Goal: Information Seeking & Learning: Compare options

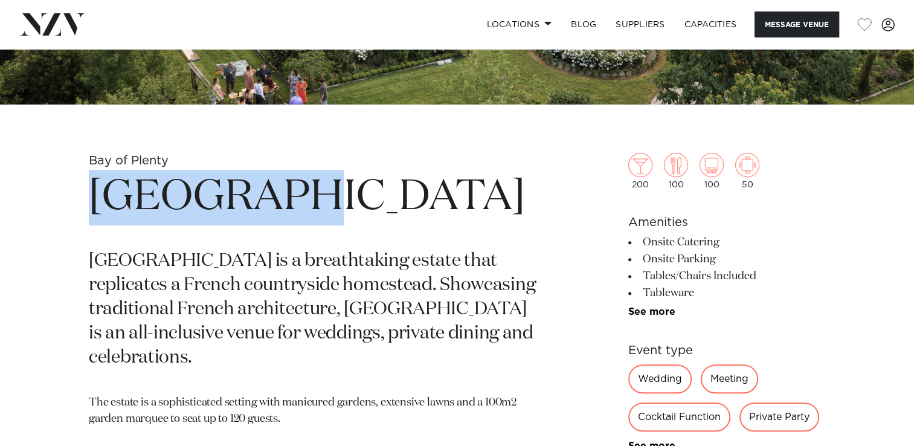
scroll to position [386, 0]
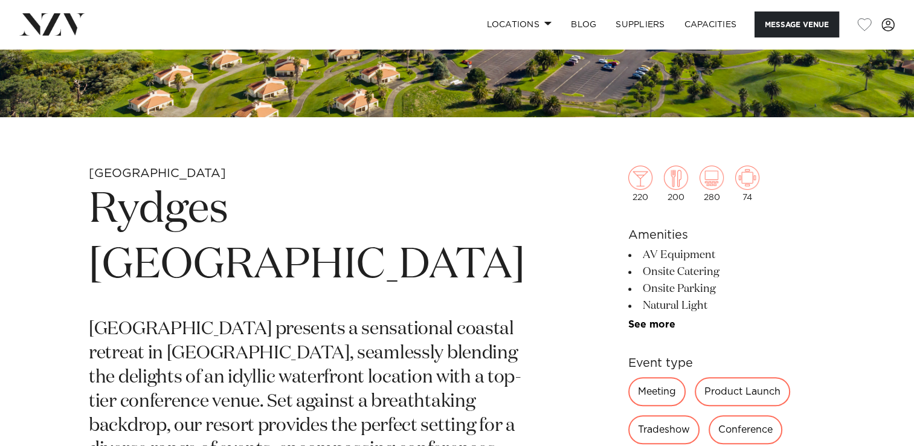
scroll to position [362, 0]
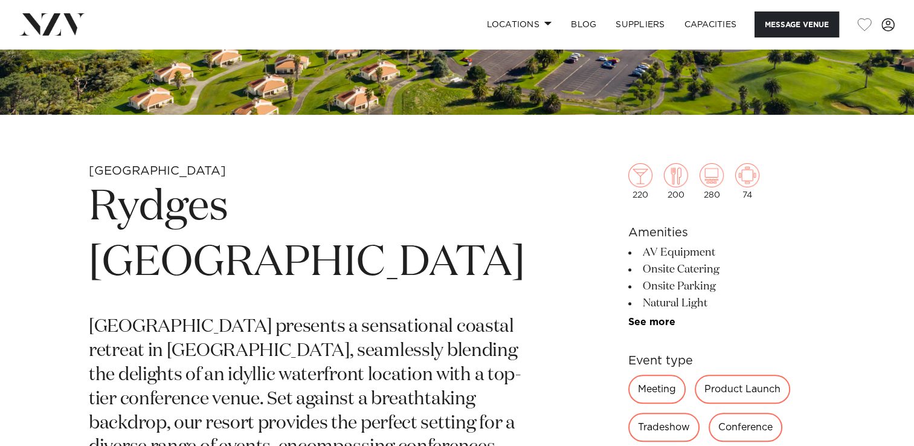
drag, startPoint x: 96, startPoint y: 203, endPoint x: 504, endPoint y: 269, distance: 413.6
click at [504, 269] on h1 "Rydges Formosa Auckland Golf Resort" at bounding box center [315, 235] width 453 height 111
copy h1 "Rydges Formosa Auckland Golf Resort"
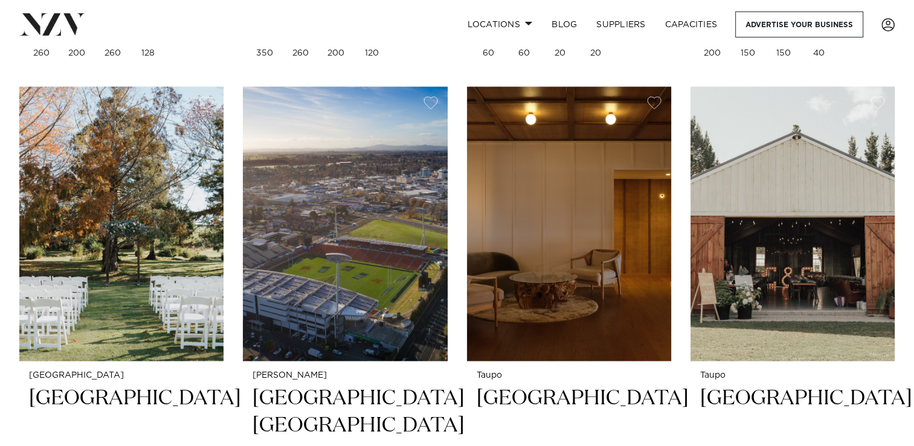
scroll to position [2101, 0]
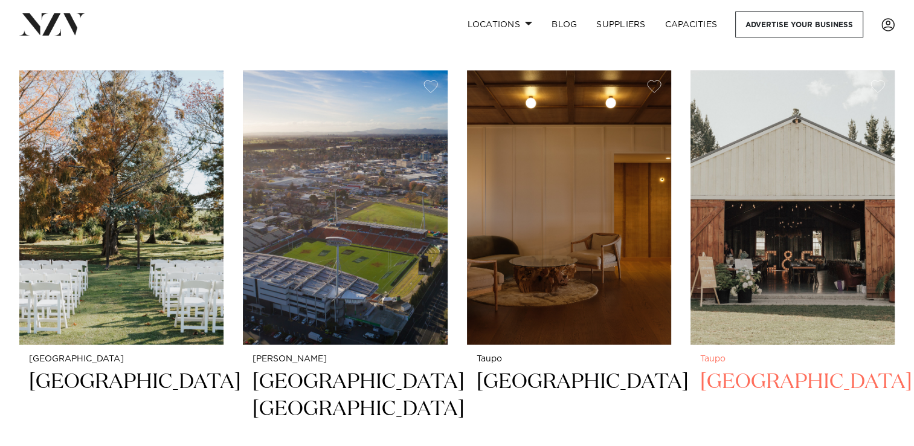
click at [759, 213] on img at bounding box center [792, 207] width 204 height 274
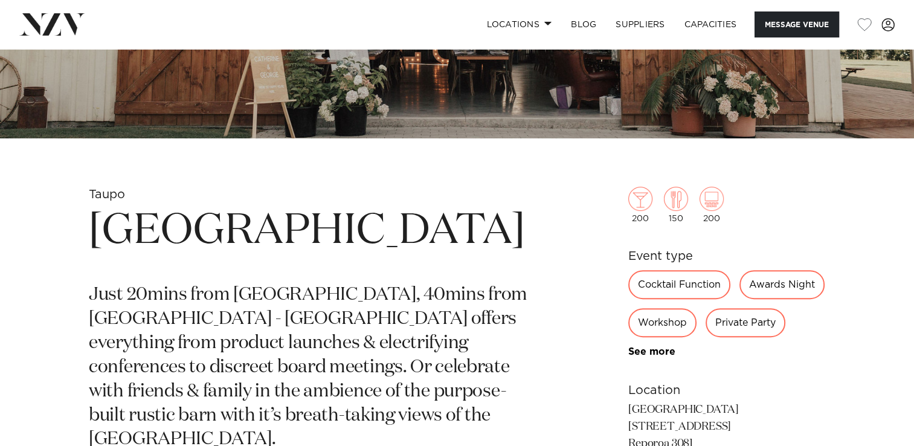
scroll to position [314, 0]
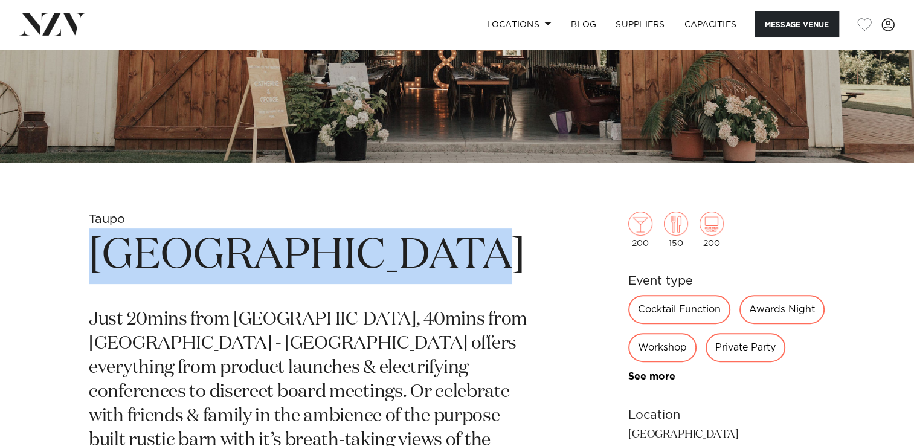
drag, startPoint x: 94, startPoint y: 254, endPoint x: 455, endPoint y: 242, distance: 360.7
click at [455, 242] on h1 "Broadlands Lodge" at bounding box center [315, 256] width 453 height 56
copy h1 "Broadlands Lodge"
